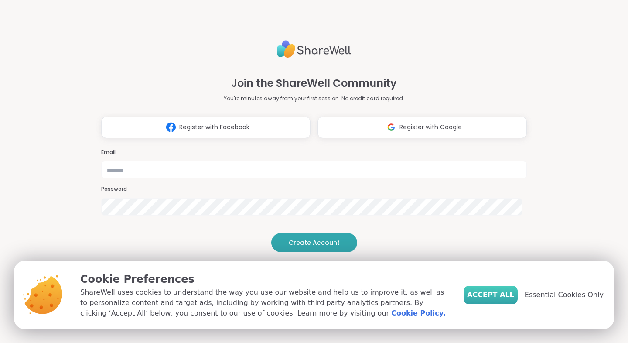
click at [495, 294] on span "Accept All" at bounding box center [490, 295] width 47 height 10
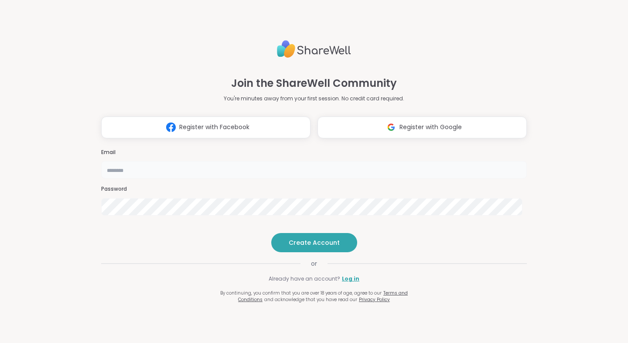
click at [303, 161] on input "email" at bounding box center [314, 169] width 426 height 17
type input "**********"
